Goal: Book appointment/travel/reservation

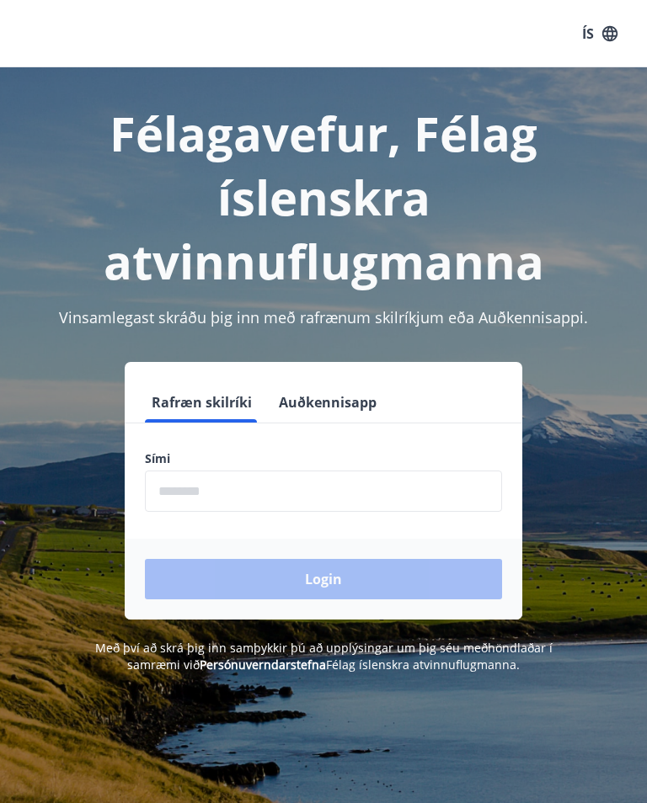
click at [164, 499] on input "phone" at bounding box center [323, 491] width 357 height 41
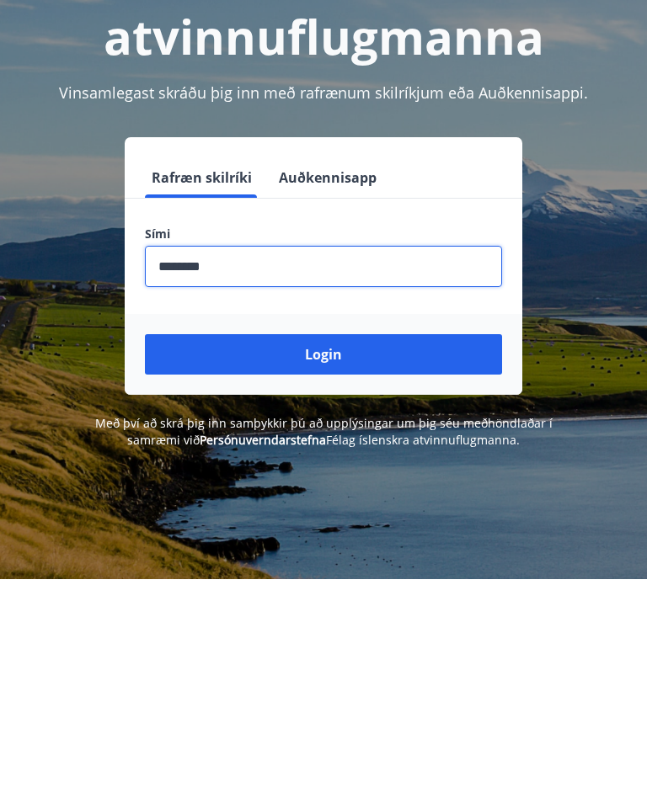
type input "********"
click at [355, 559] on button "Login" at bounding box center [323, 579] width 357 height 40
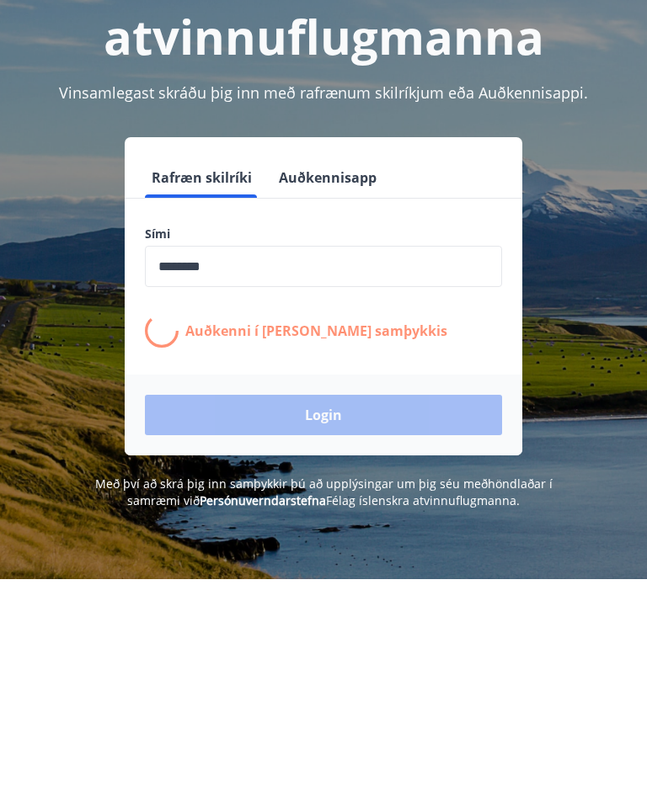
scroll to position [225, 0]
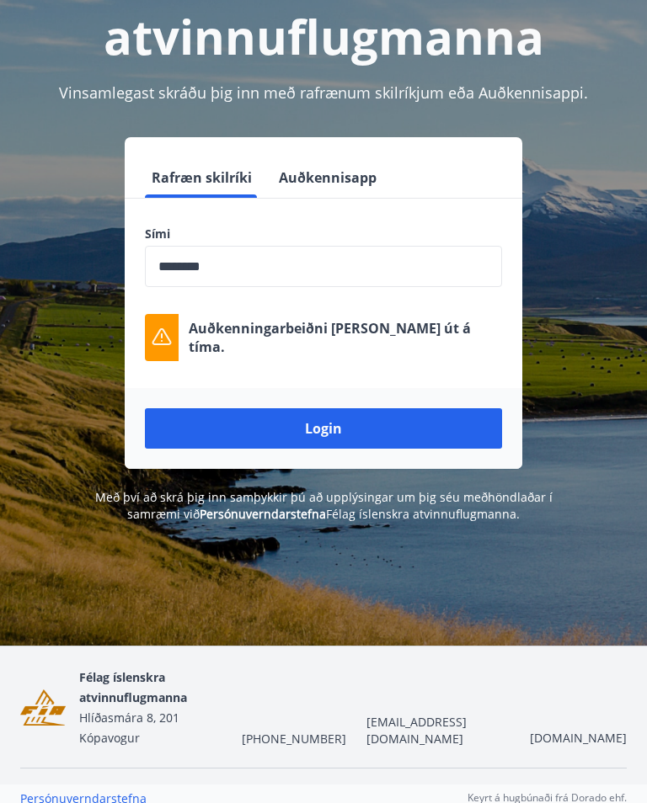
click at [388, 434] on button "Login" at bounding box center [323, 428] width 357 height 40
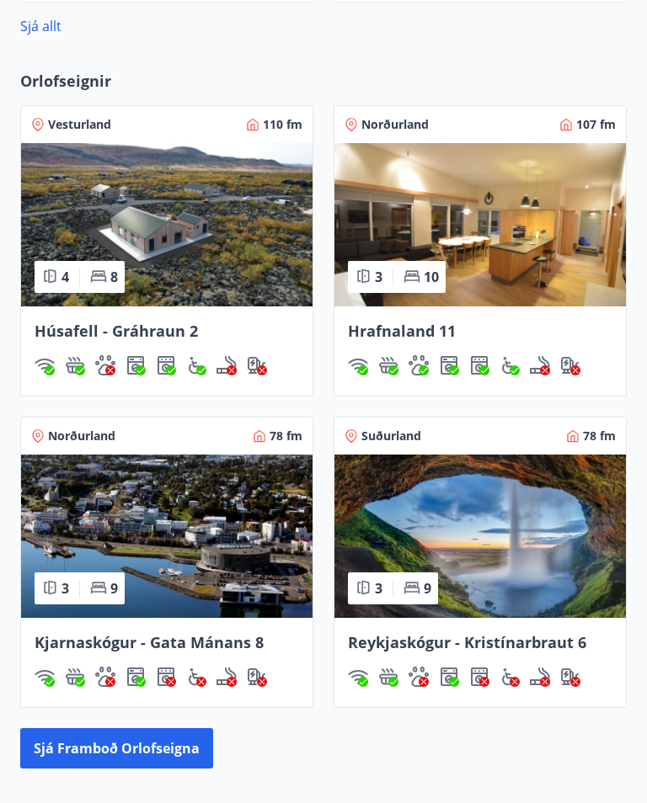
scroll to position [1040, 0]
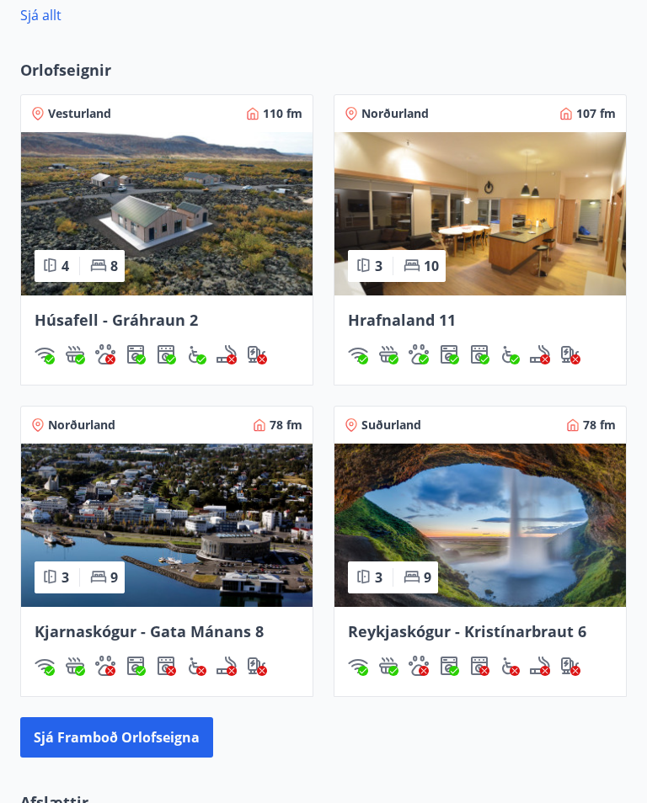
click at [115, 734] on button "Sjá framboð orlofseigna" at bounding box center [116, 738] width 193 height 40
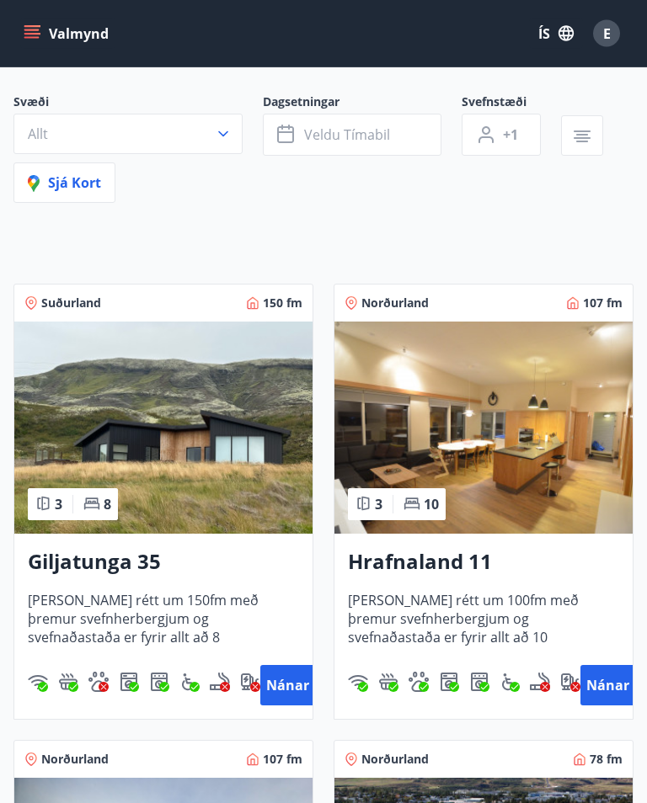
scroll to position [130, 0]
click at [288, 680] on button "Nánar" at bounding box center [287, 685] width 54 height 40
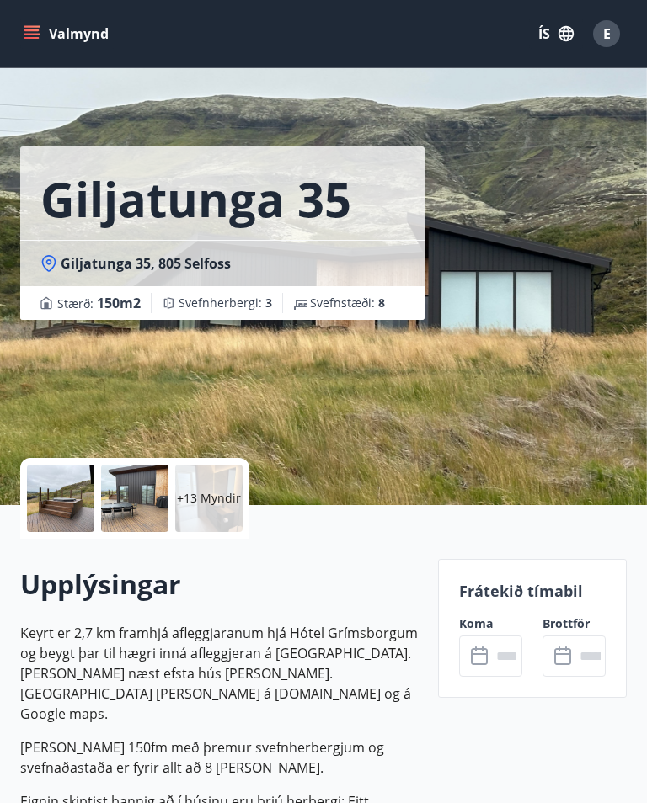
click at [67, 490] on div at bounding box center [60, 498] width 67 height 67
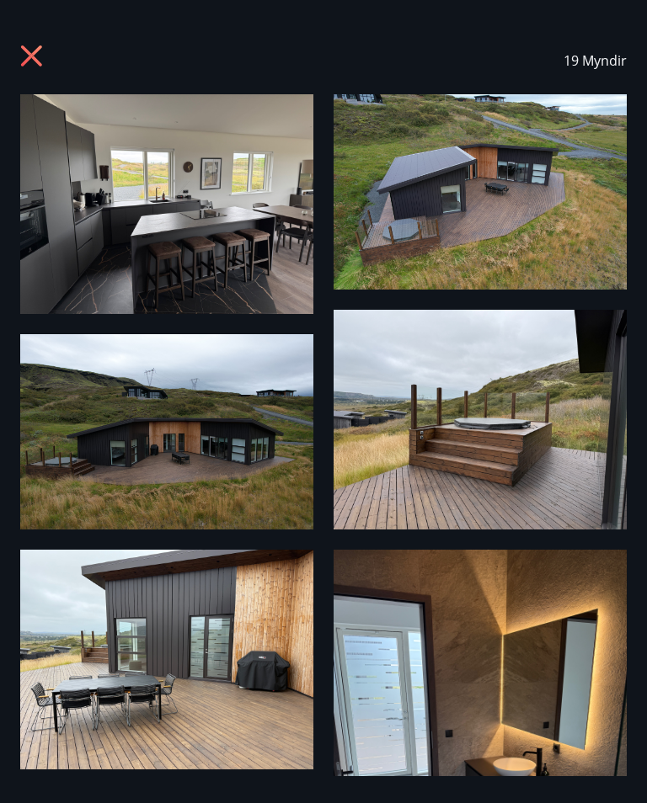
click at [184, 168] on img at bounding box center [166, 204] width 293 height 220
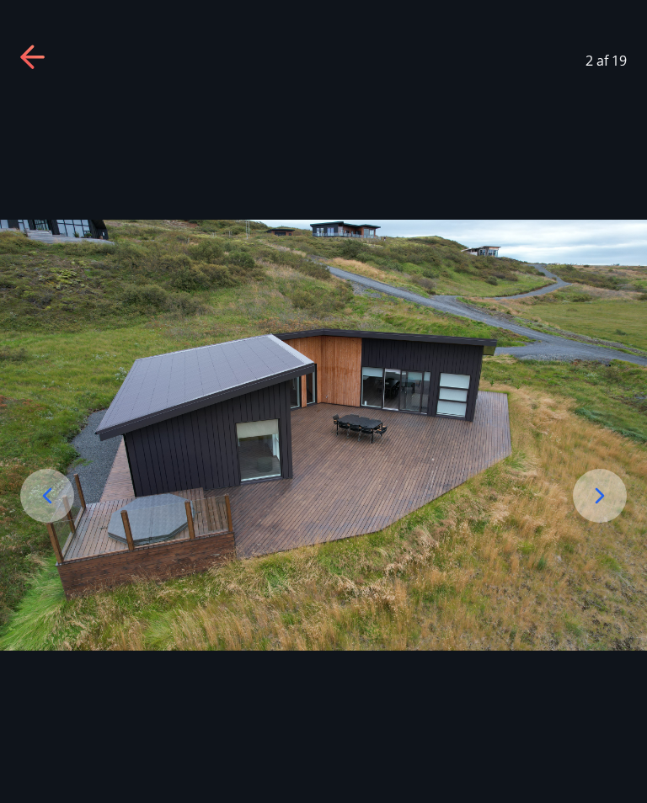
click at [597, 504] on icon at bounding box center [599, 496] width 9 height 16
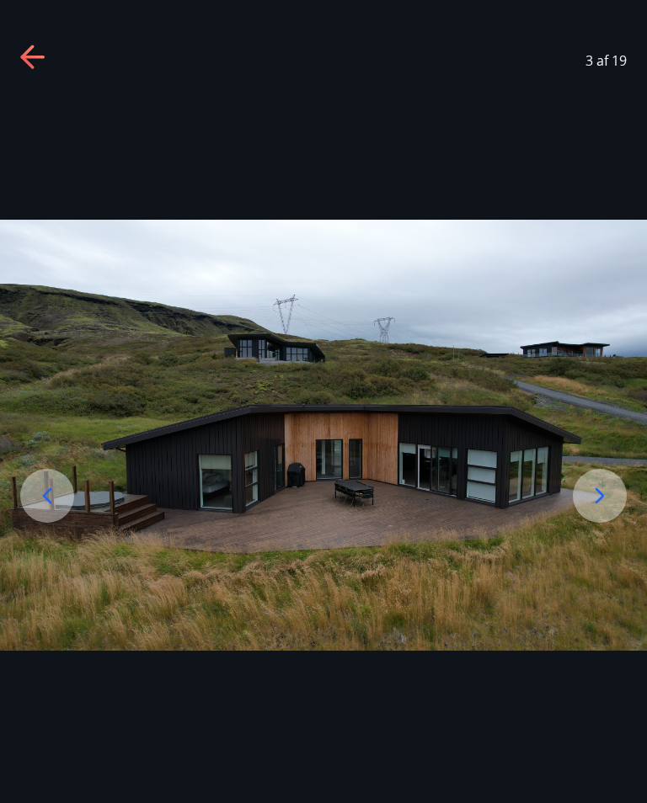
click at [593, 510] on icon at bounding box center [599, 496] width 27 height 27
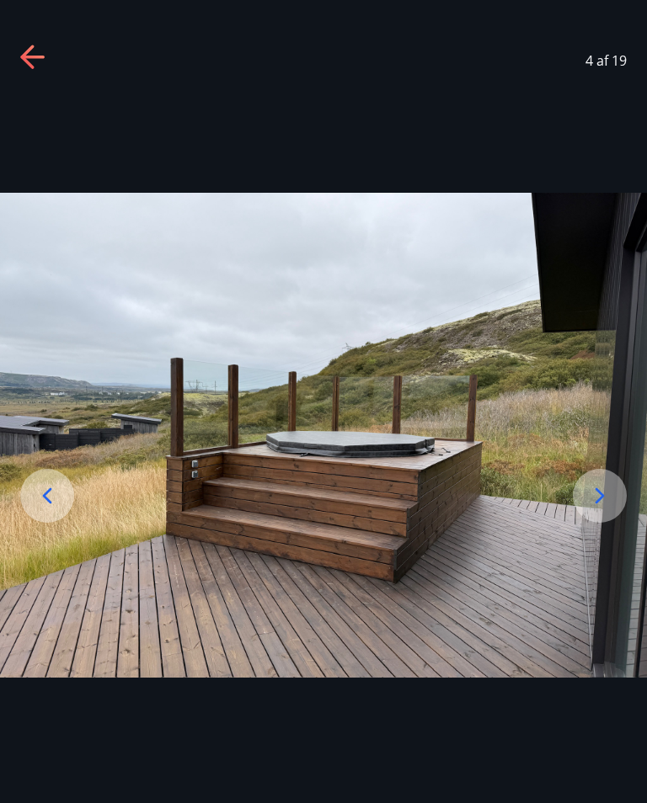
click at [599, 508] on icon at bounding box center [599, 496] width 27 height 27
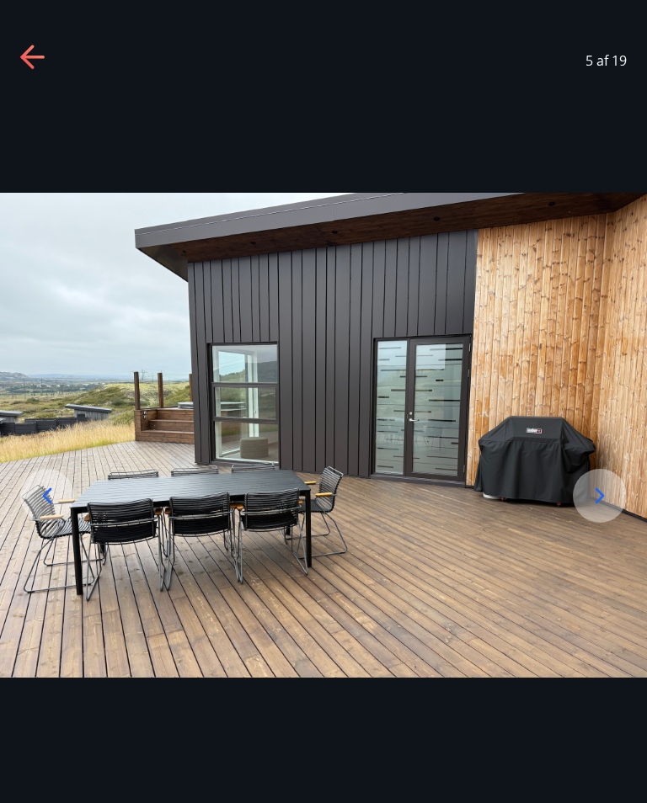
click at [595, 504] on icon at bounding box center [599, 496] width 27 height 27
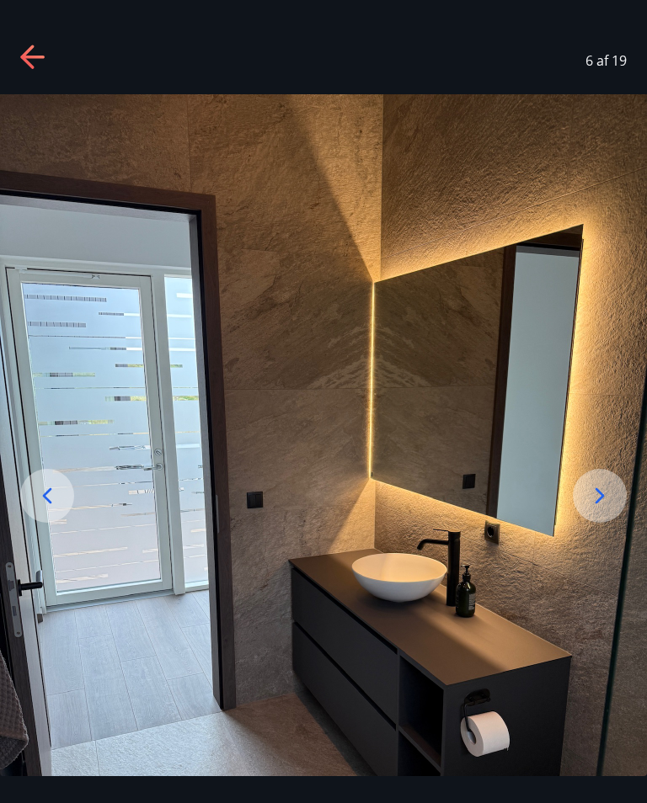
click at [595, 510] on icon at bounding box center [599, 496] width 27 height 27
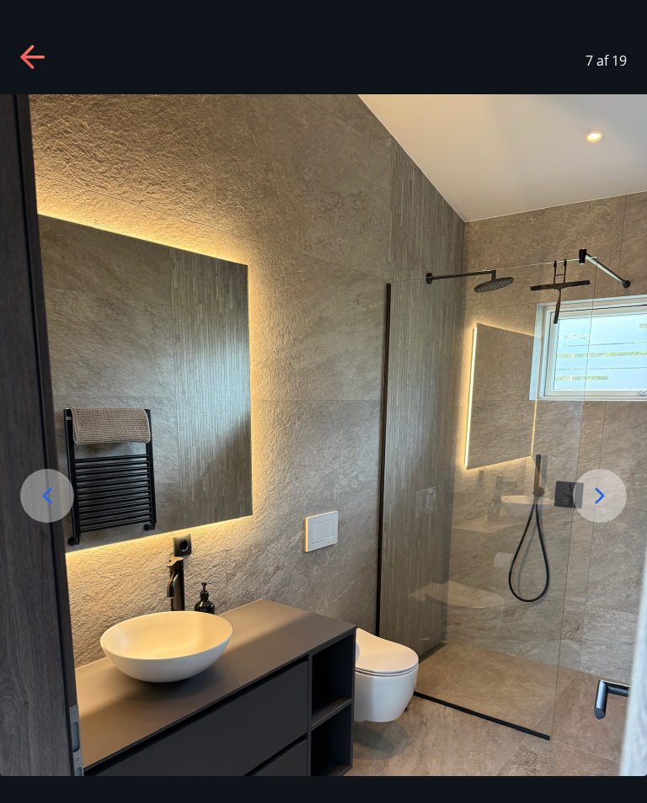
click at [599, 509] on icon at bounding box center [599, 496] width 27 height 27
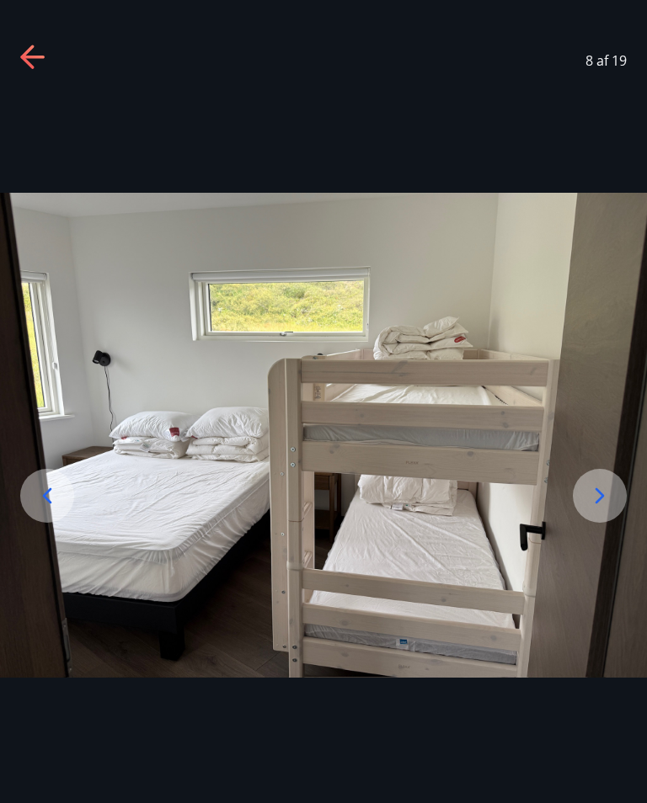
click at [595, 510] on icon at bounding box center [599, 496] width 27 height 27
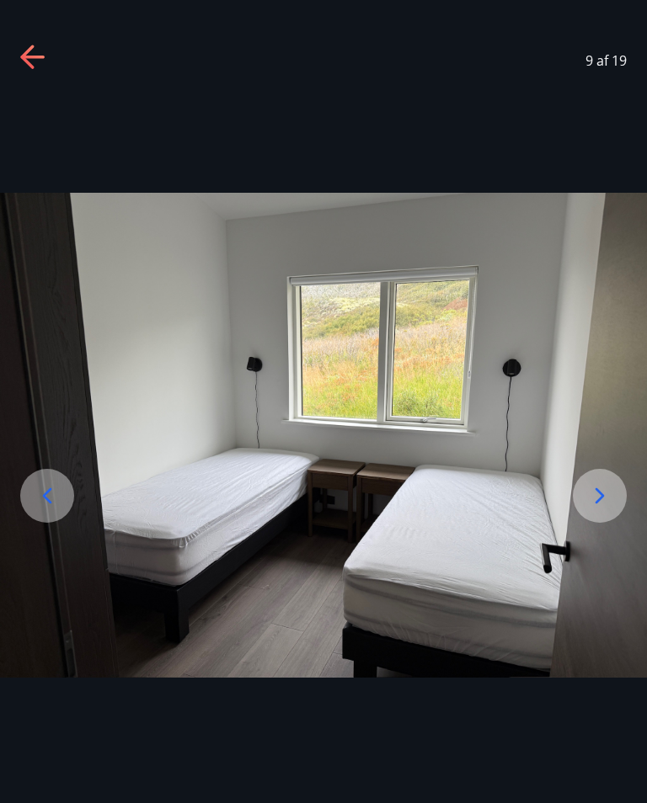
click at [593, 510] on icon at bounding box center [599, 496] width 27 height 27
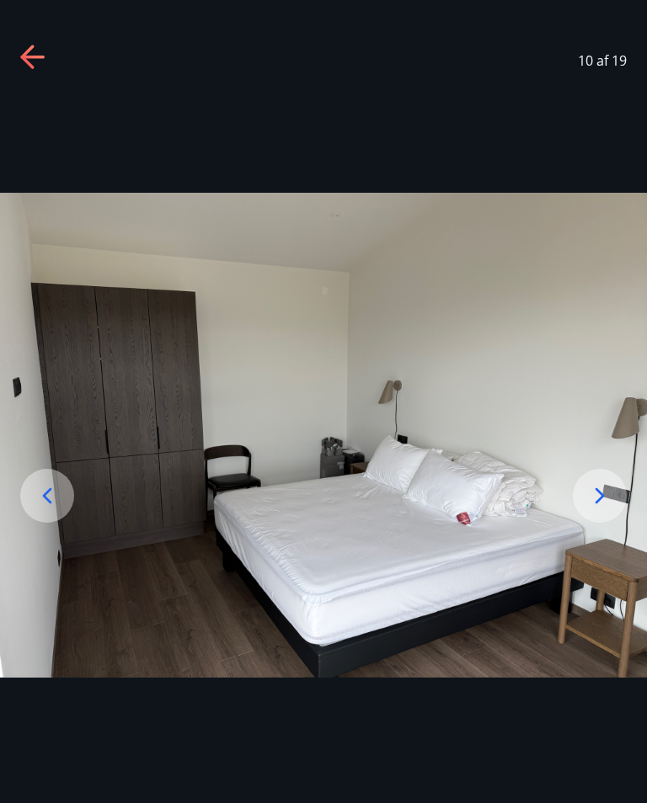
click at [597, 504] on icon at bounding box center [599, 496] width 9 height 16
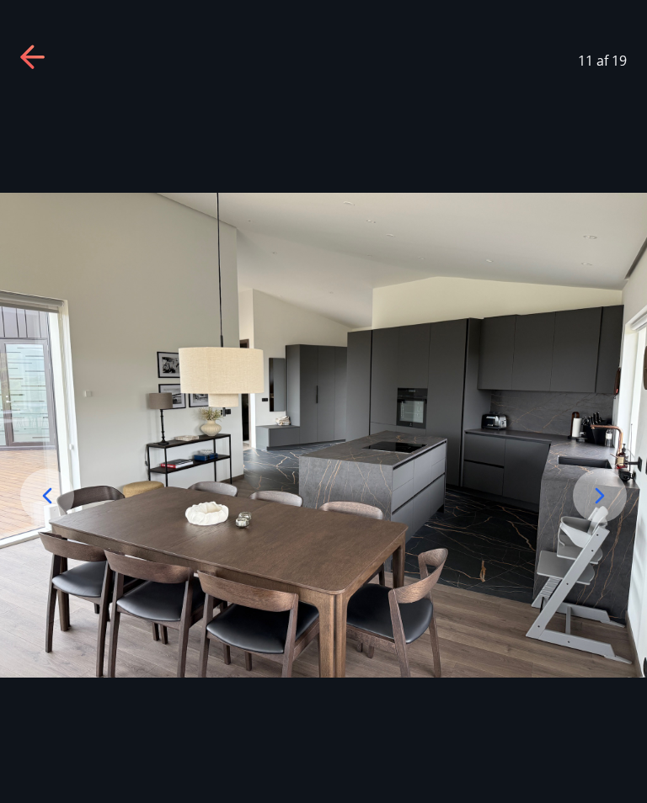
click at [596, 510] on icon at bounding box center [599, 496] width 27 height 27
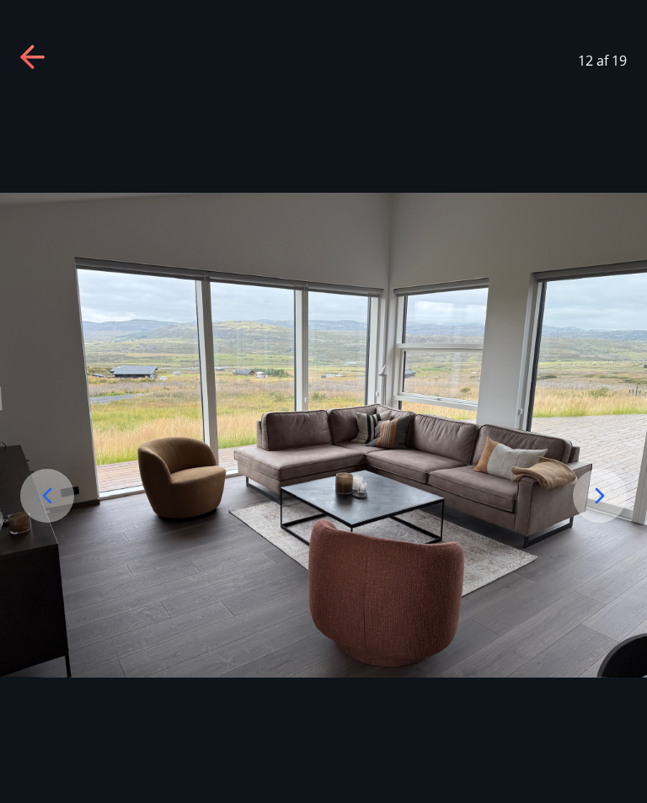
click at [597, 506] on icon at bounding box center [599, 496] width 27 height 27
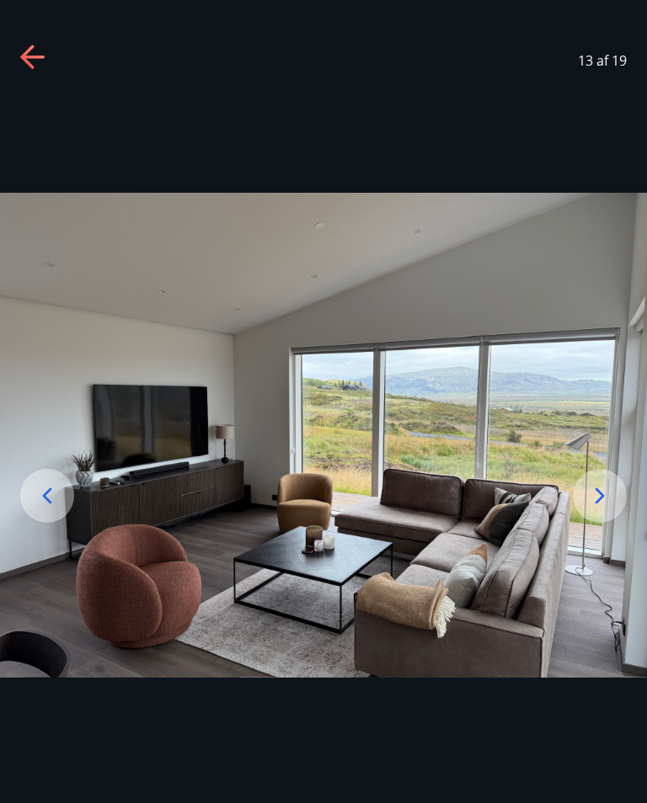
click at [598, 506] on icon at bounding box center [599, 496] width 27 height 27
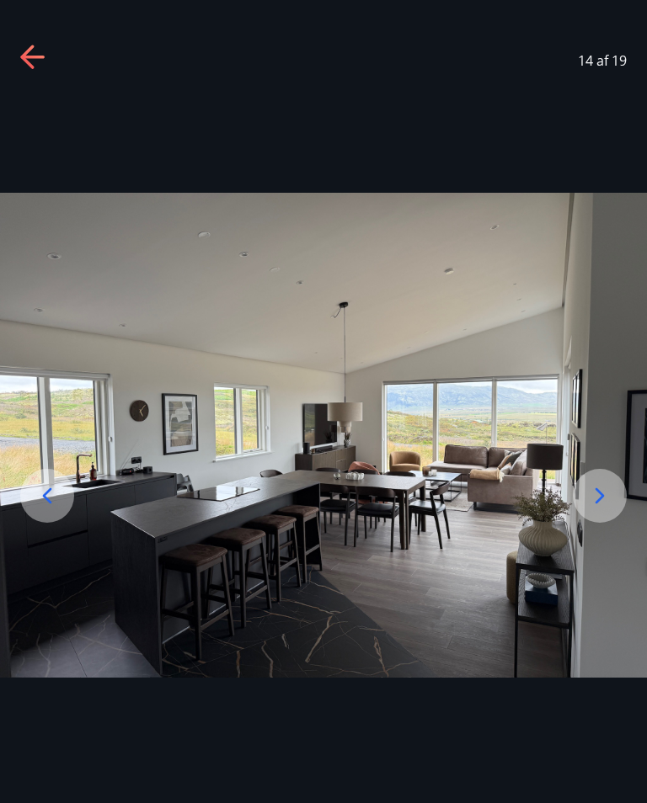
click at [599, 508] on icon at bounding box center [599, 496] width 27 height 27
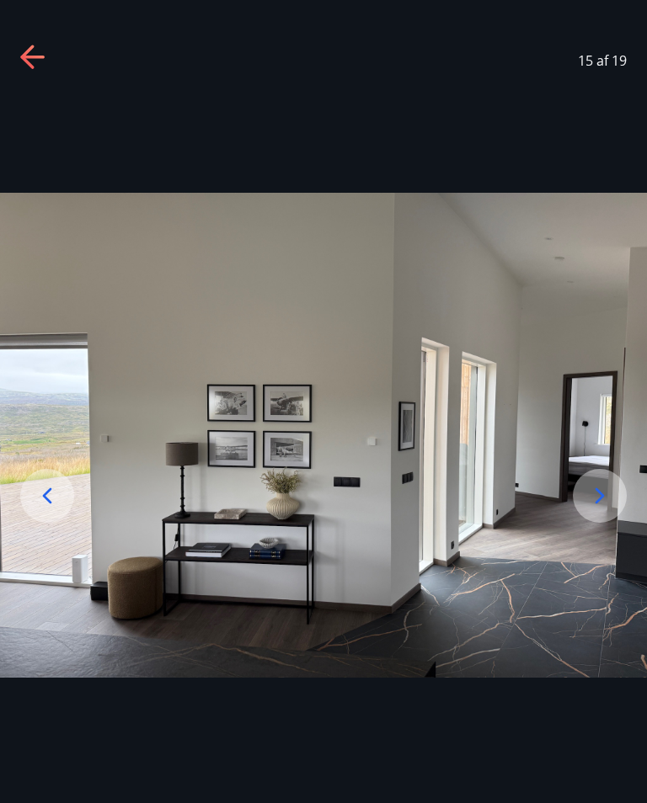
click at [595, 510] on icon at bounding box center [599, 496] width 27 height 27
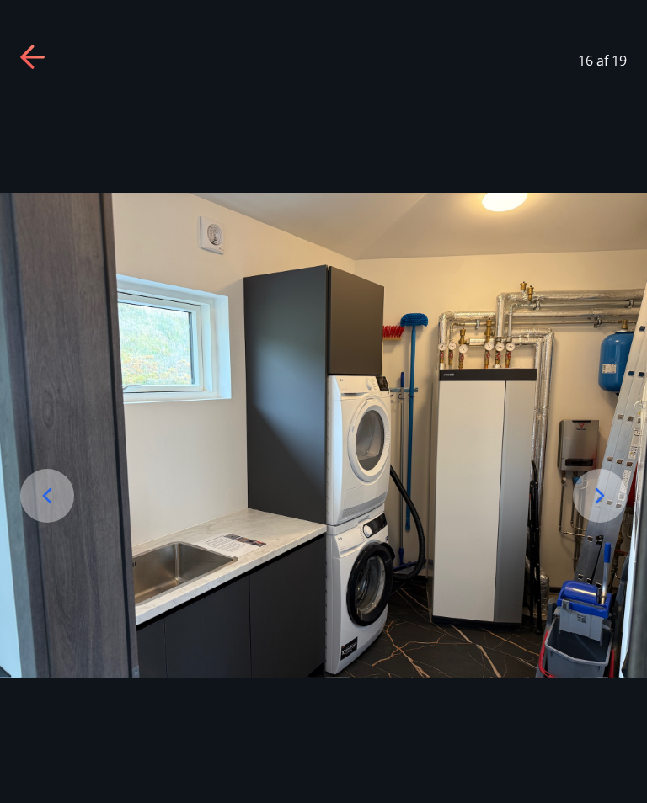
click at [595, 510] on icon at bounding box center [599, 496] width 27 height 27
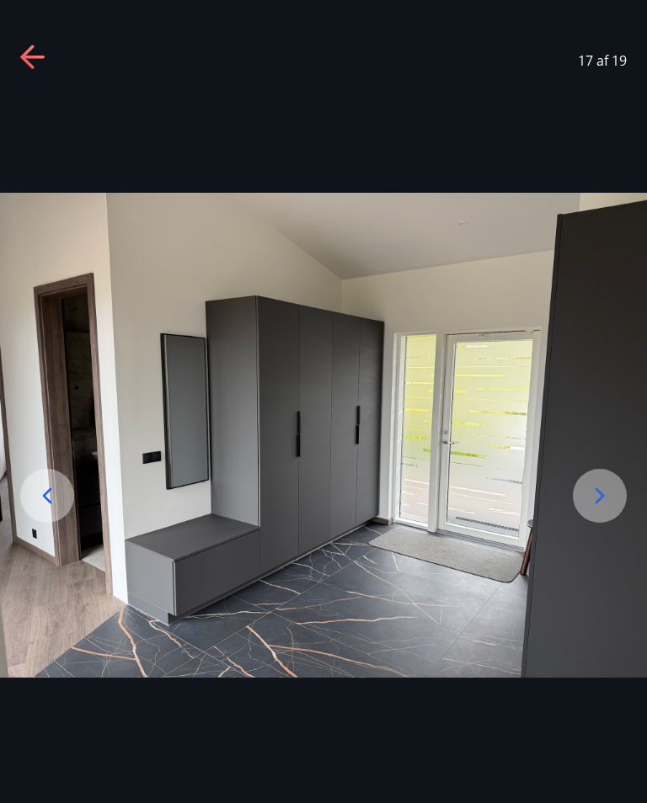
click at [596, 510] on icon at bounding box center [599, 496] width 27 height 27
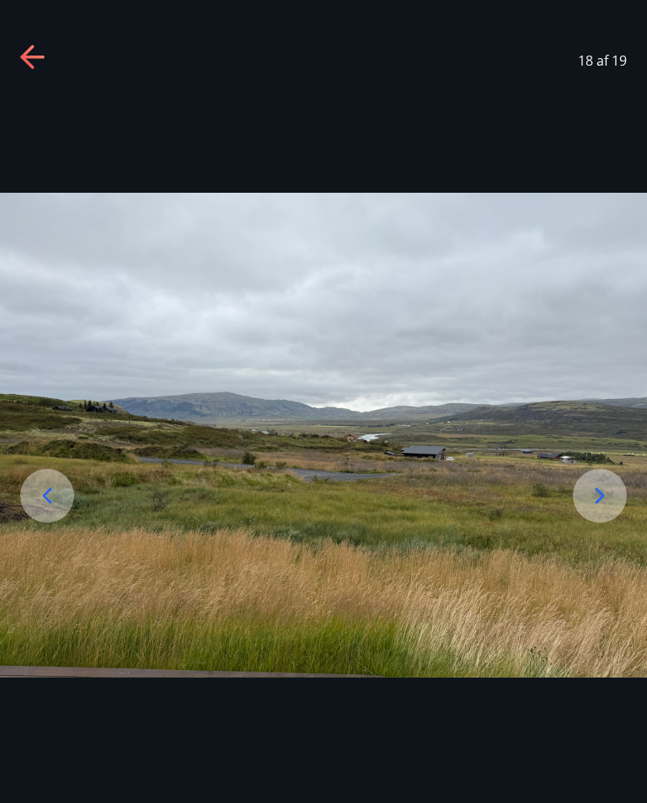
click at [597, 504] on icon at bounding box center [599, 496] width 9 height 16
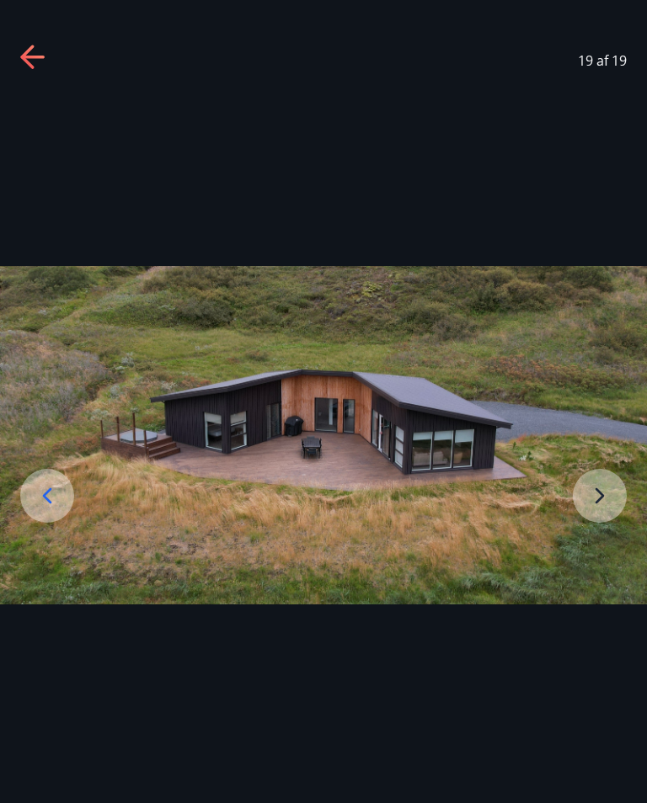
click at [598, 514] on img at bounding box center [323, 435] width 647 height 339
click at [40, 57] on icon at bounding box center [32, 57] width 24 height 3
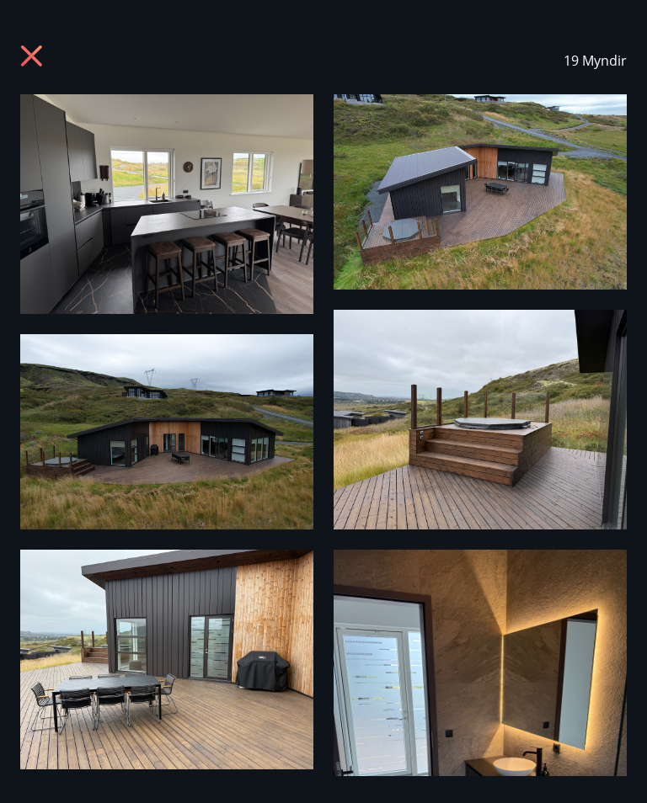
click at [36, 50] on icon at bounding box center [31, 55] width 21 height 21
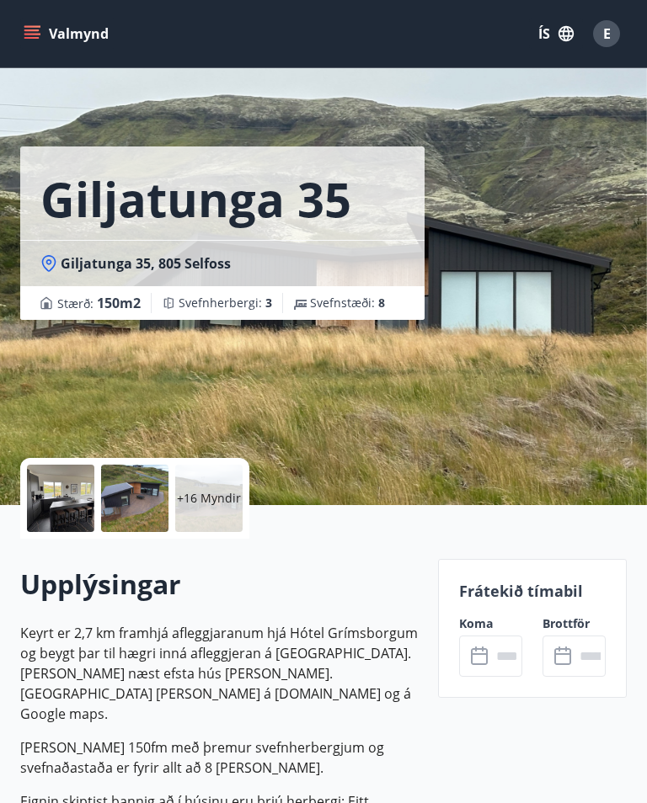
click at [67, 467] on div at bounding box center [60, 498] width 67 height 67
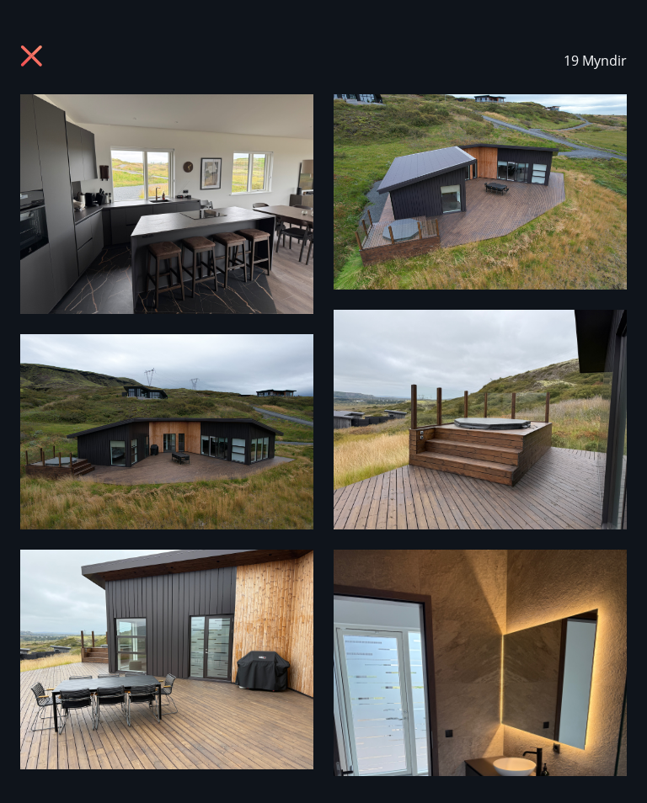
click at [215, 215] on img at bounding box center [166, 204] width 293 height 220
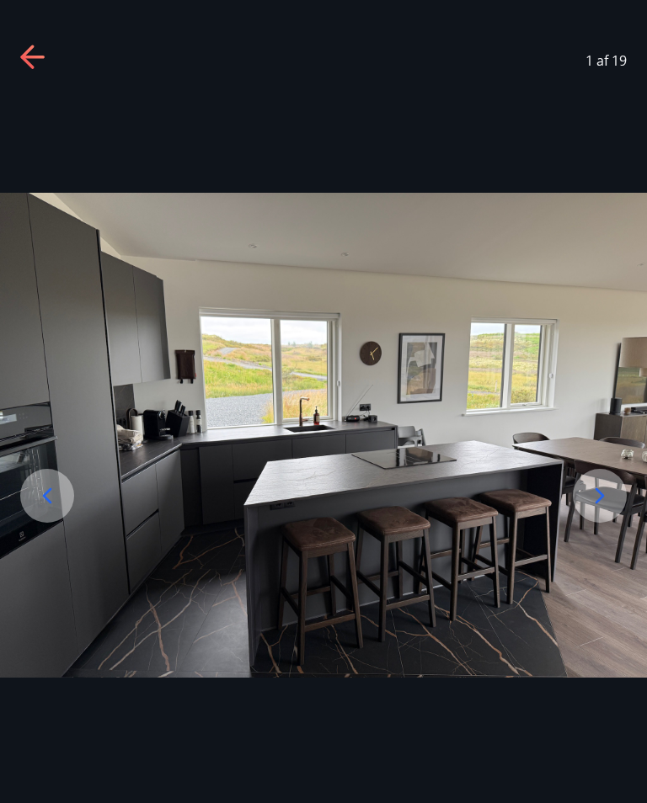
click at [614, 509] on div at bounding box center [600, 496] width 54 height 54
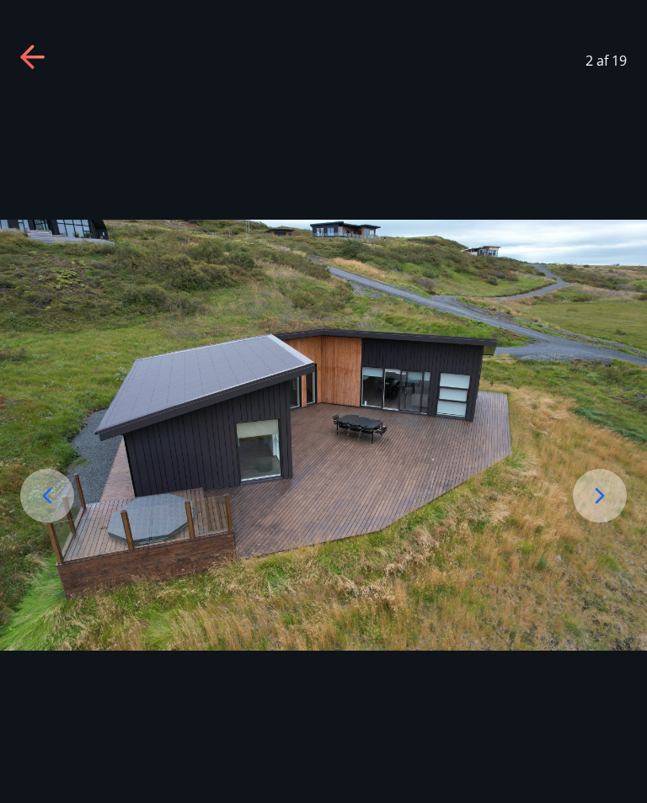
click at [603, 502] on icon at bounding box center [599, 496] width 27 height 27
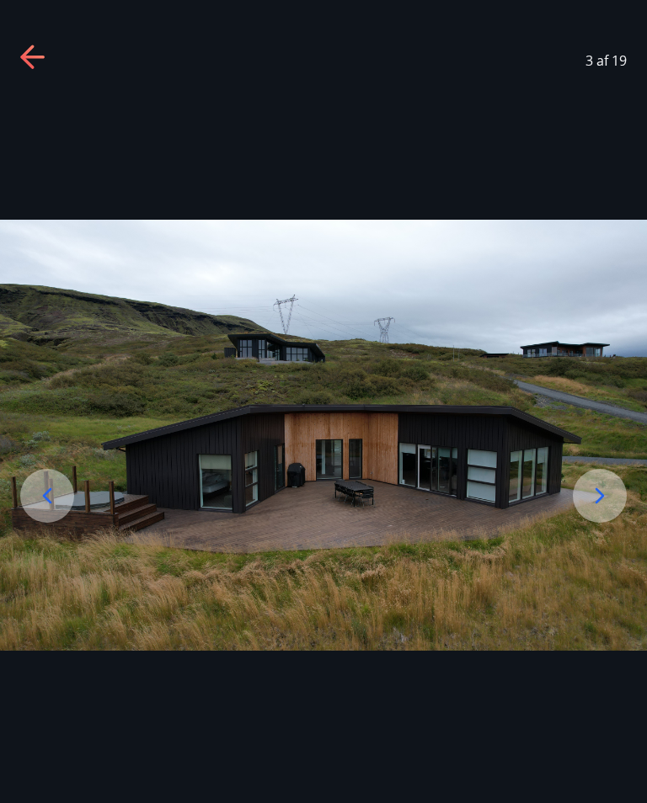
click at [603, 510] on icon at bounding box center [599, 496] width 27 height 27
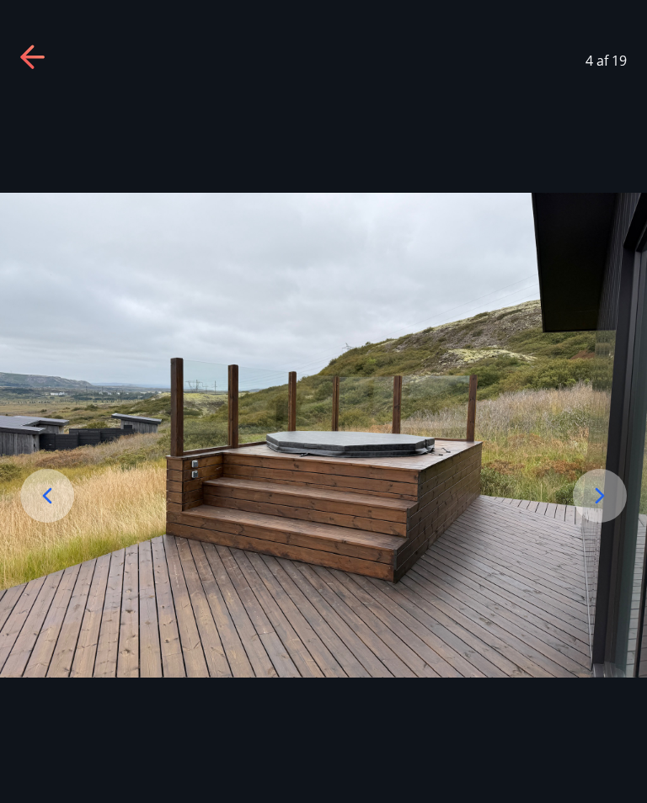
click at [601, 504] on icon at bounding box center [599, 496] width 9 height 16
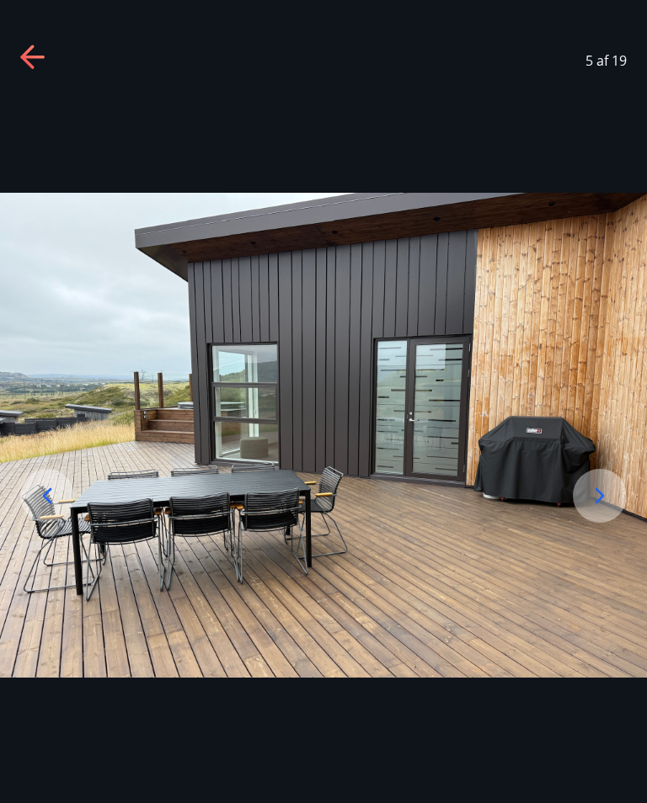
click at [607, 507] on icon at bounding box center [599, 496] width 27 height 27
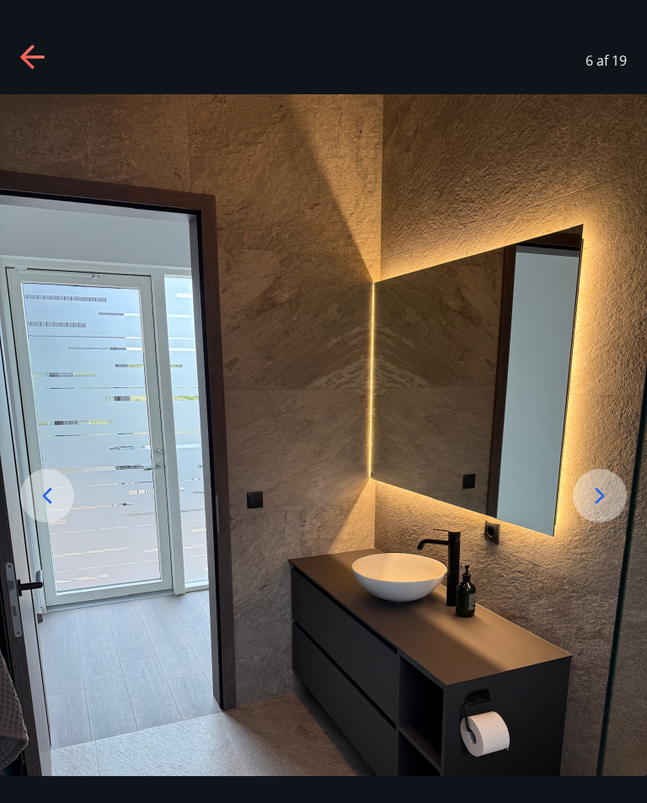
click at [596, 507] on icon at bounding box center [599, 496] width 27 height 27
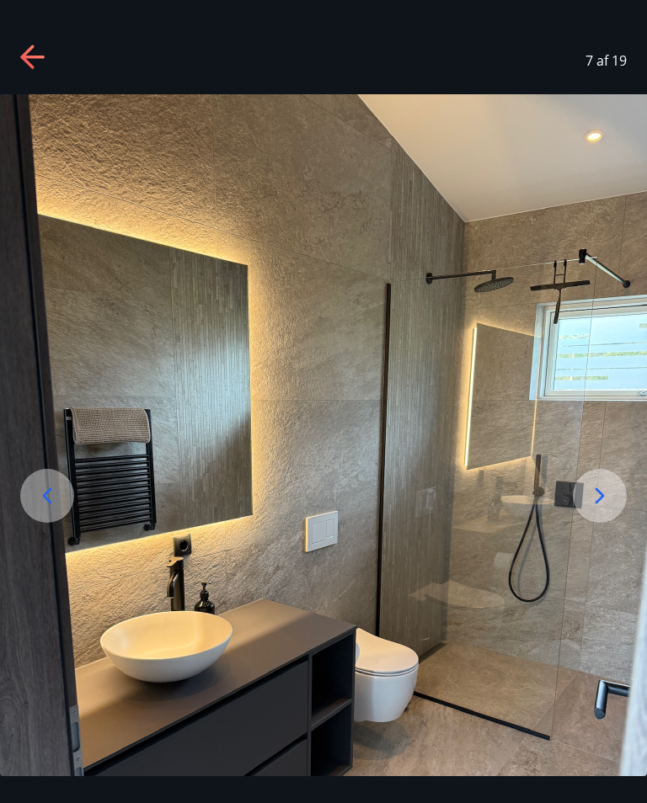
click at [607, 504] on icon at bounding box center [599, 496] width 27 height 27
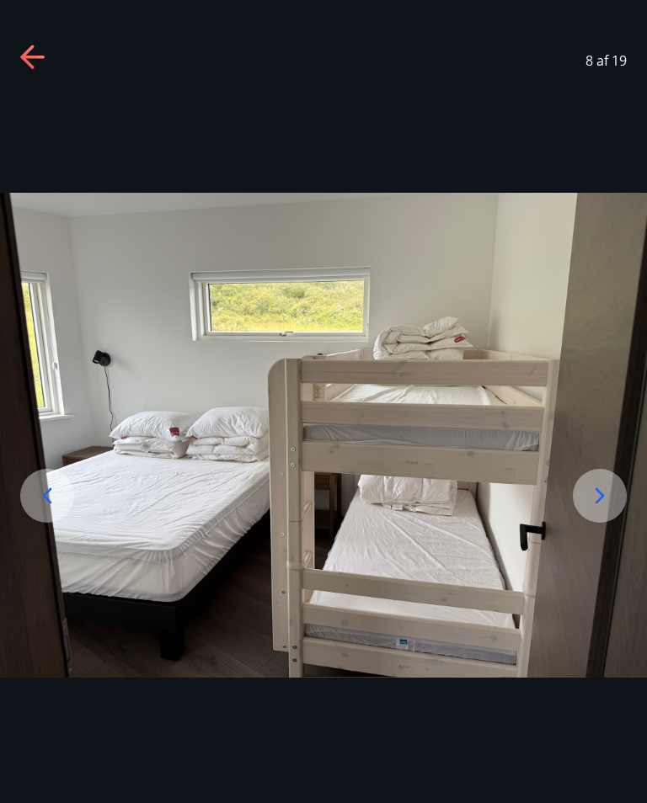
click at [598, 510] on icon at bounding box center [599, 496] width 27 height 27
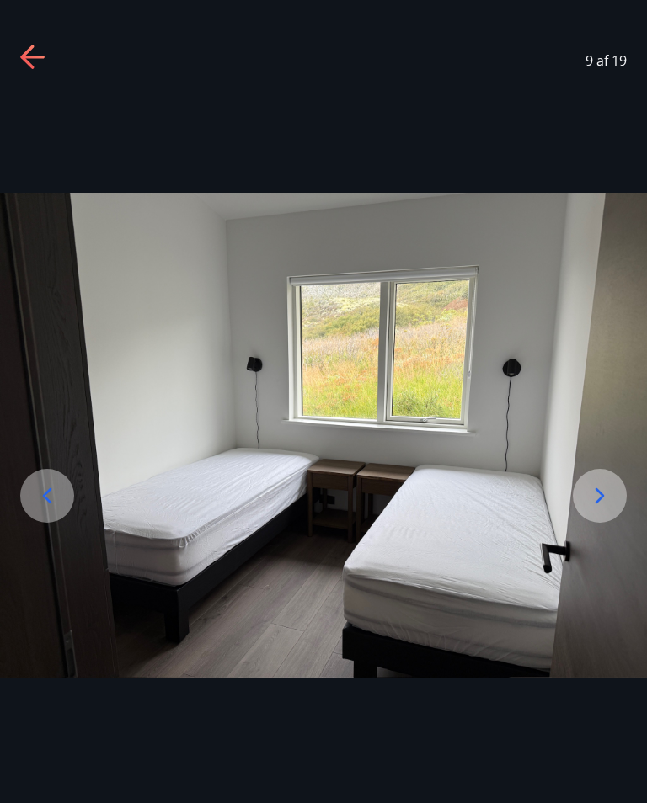
click at [606, 510] on icon at bounding box center [599, 496] width 27 height 27
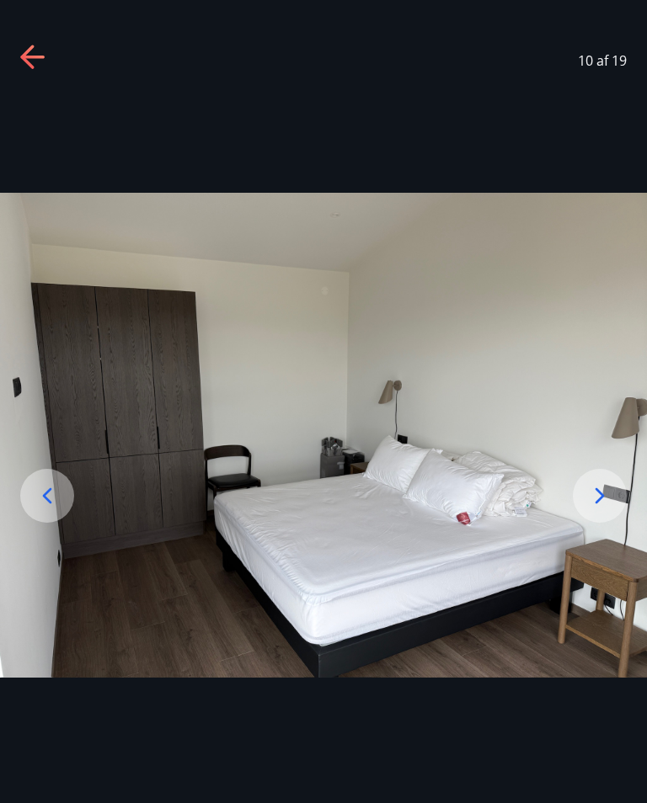
click at [604, 510] on icon at bounding box center [599, 496] width 27 height 27
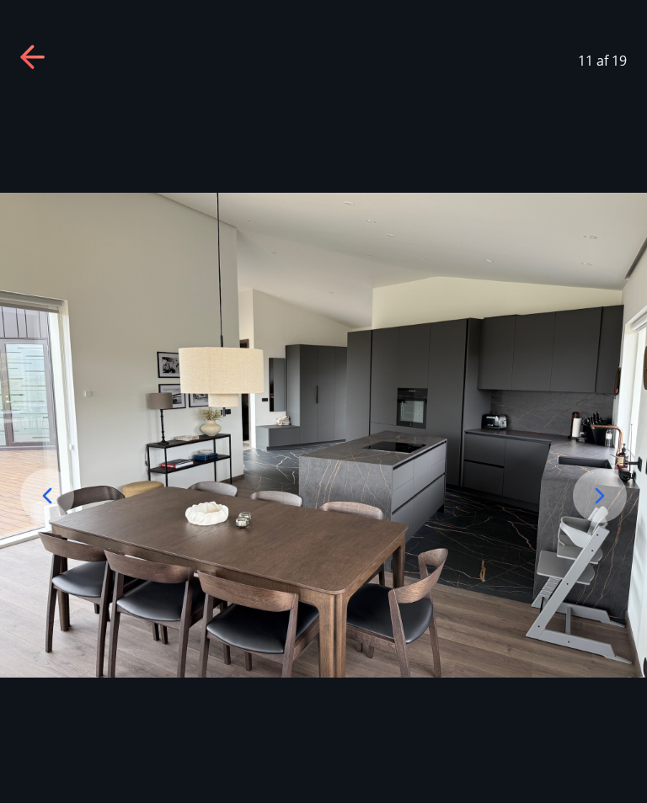
click at [595, 508] on icon at bounding box center [599, 496] width 27 height 27
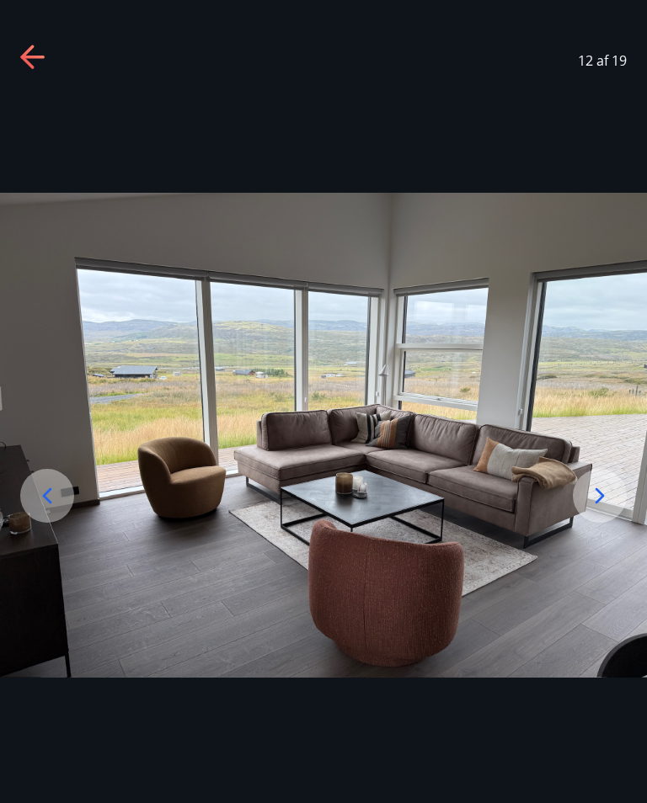
click at [606, 510] on icon at bounding box center [599, 496] width 27 height 27
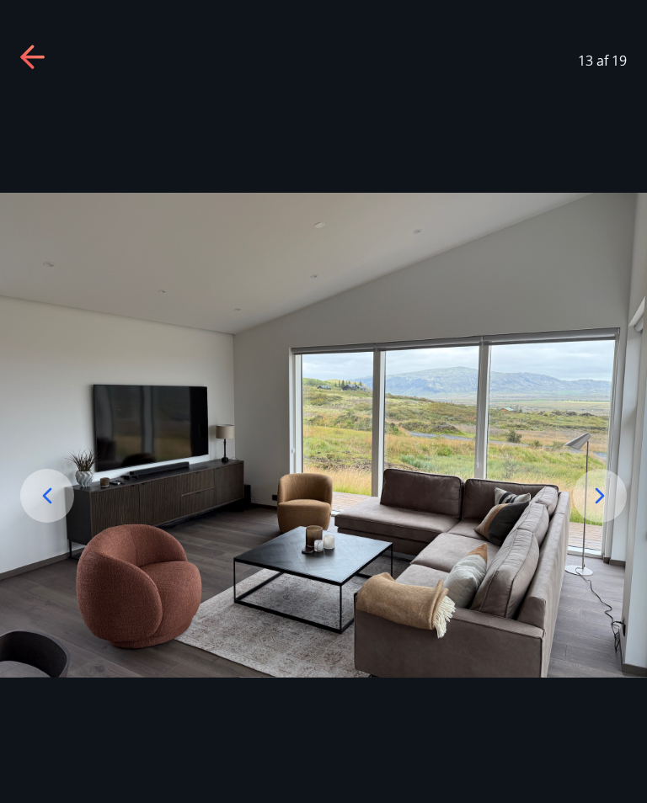
click at [597, 510] on icon at bounding box center [599, 496] width 27 height 27
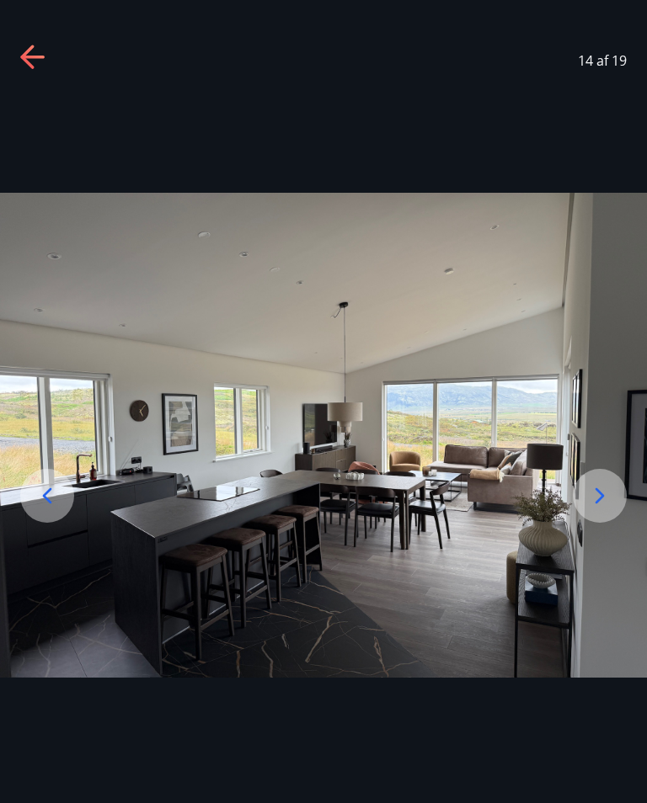
click at [601, 510] on icon at bounding box center [599, 496] width 27 height 27
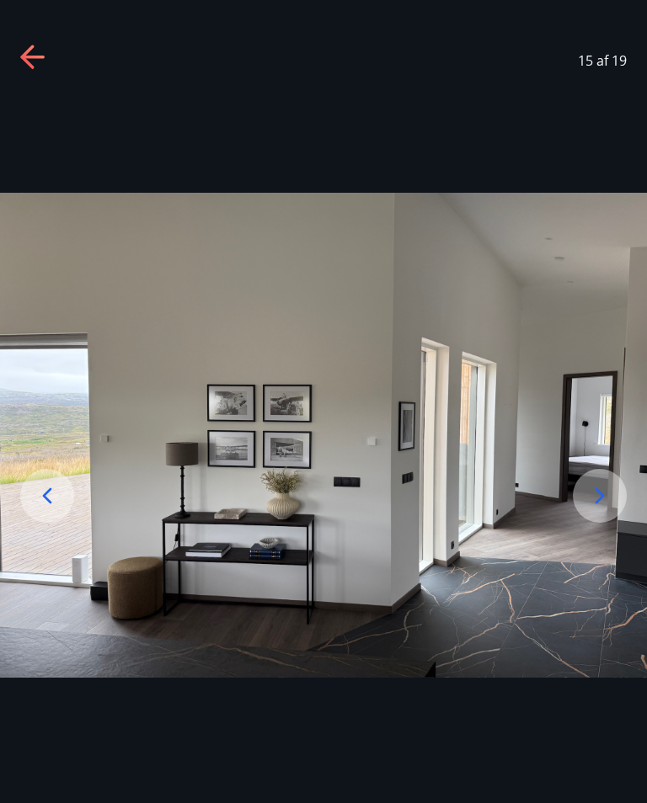
click at [603, 510] on icon at bounding box center [599, 496] width 27 height 27
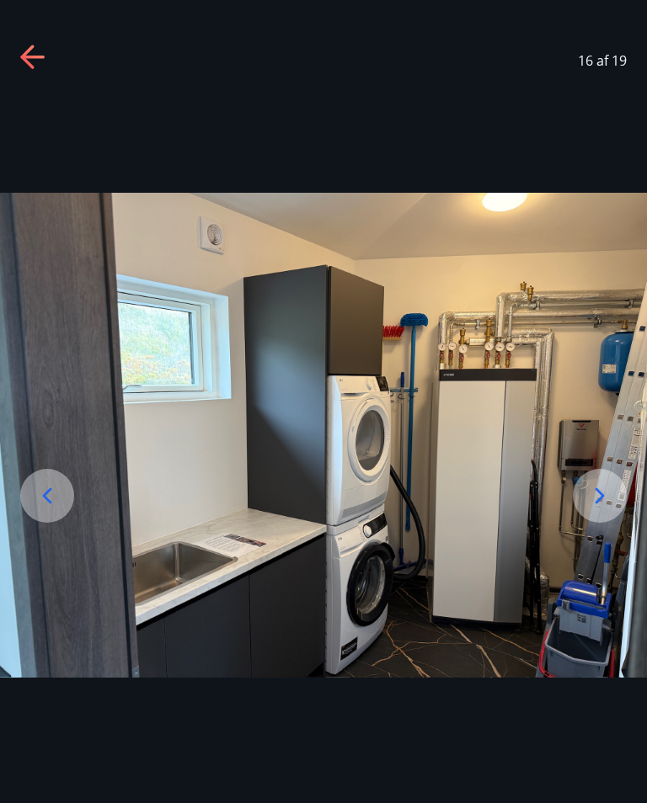
click at [595, 510] on icon at bounding box center [599, 496] width 27 height 27
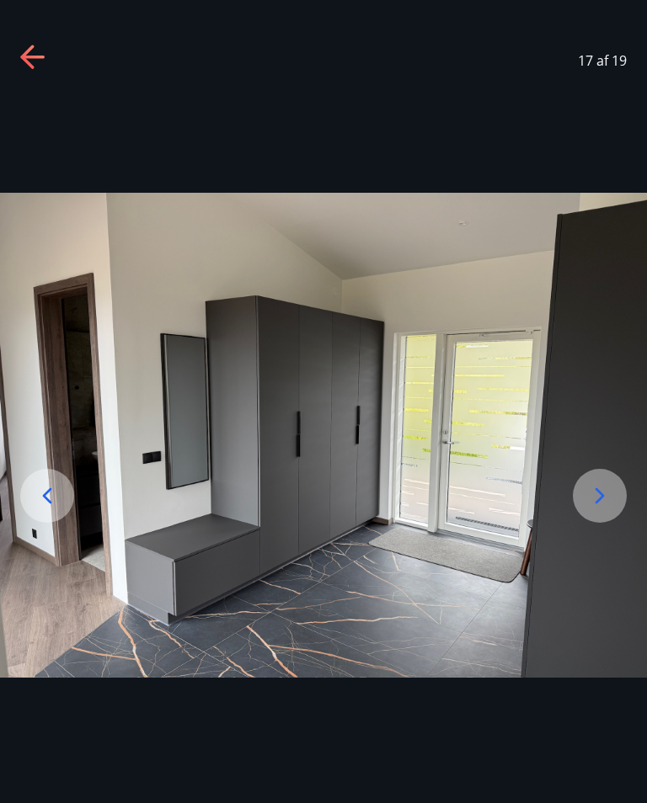
click at [598, 510] on icon at bounding box center [599, 496] width 27 height 27
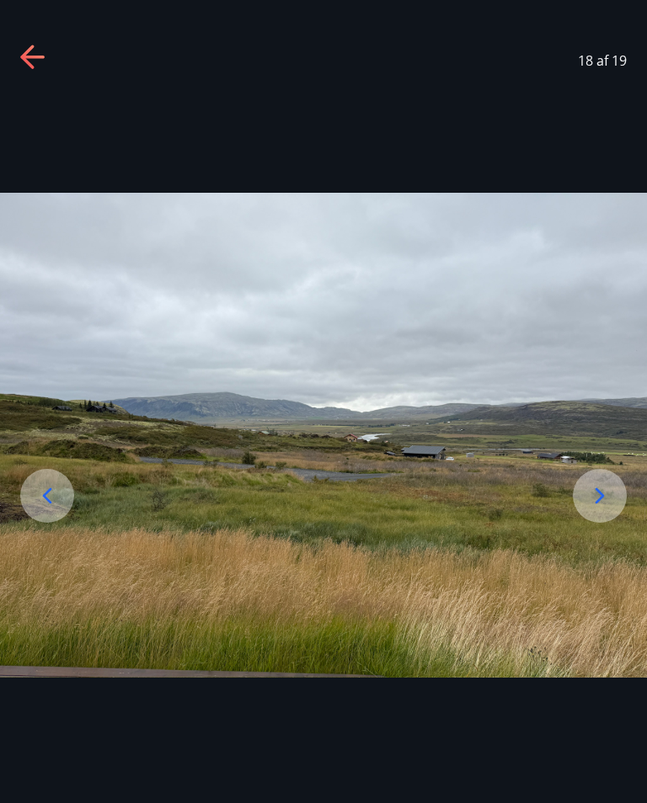
click at [26, 54] on icon at bounding box center [26, 57] width 13 height 24
